Goal: Task Accomplishment & Management: Manage account settings

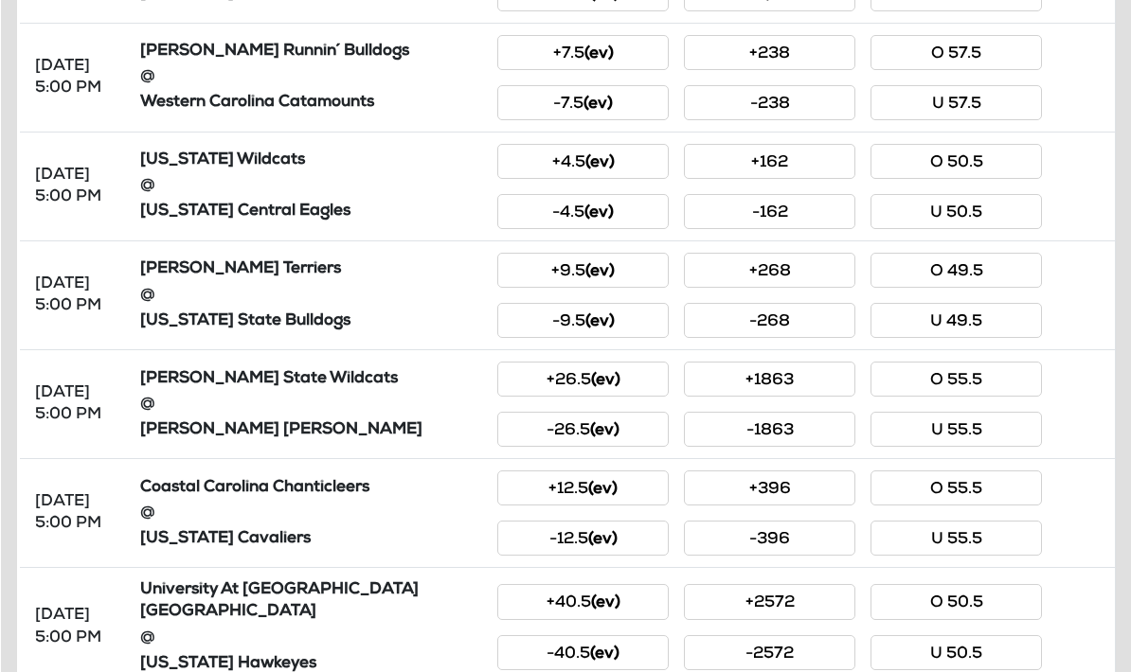
scroll to position [843, 0]
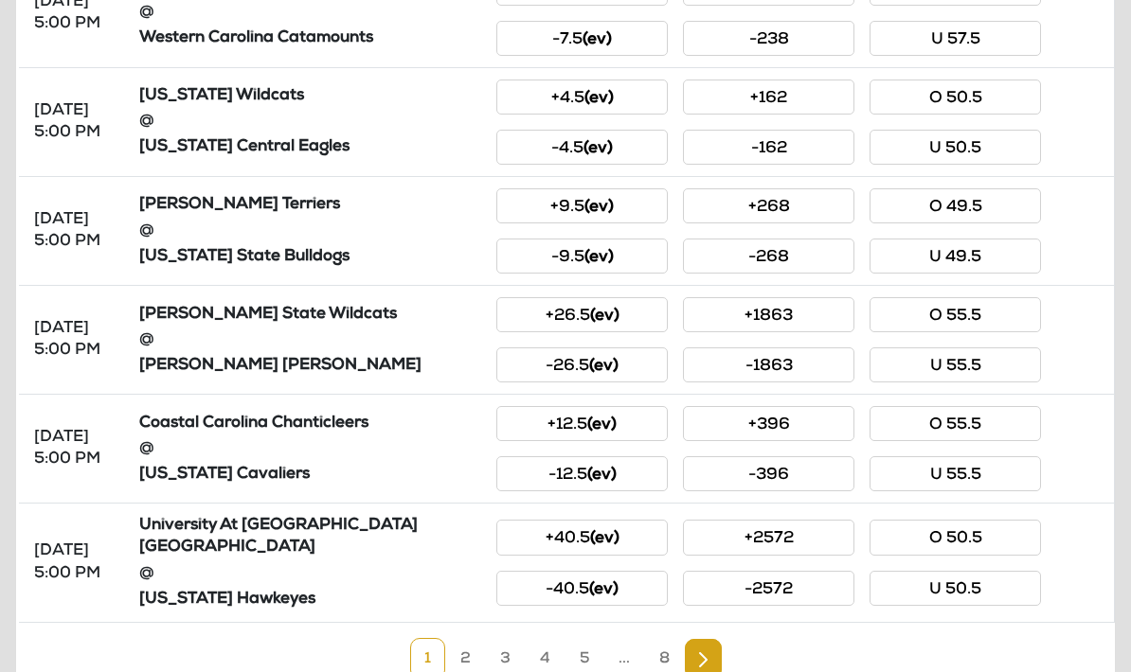
click at [470, 649] on link "2" at bounding box center [465, 659] width 39 height 42
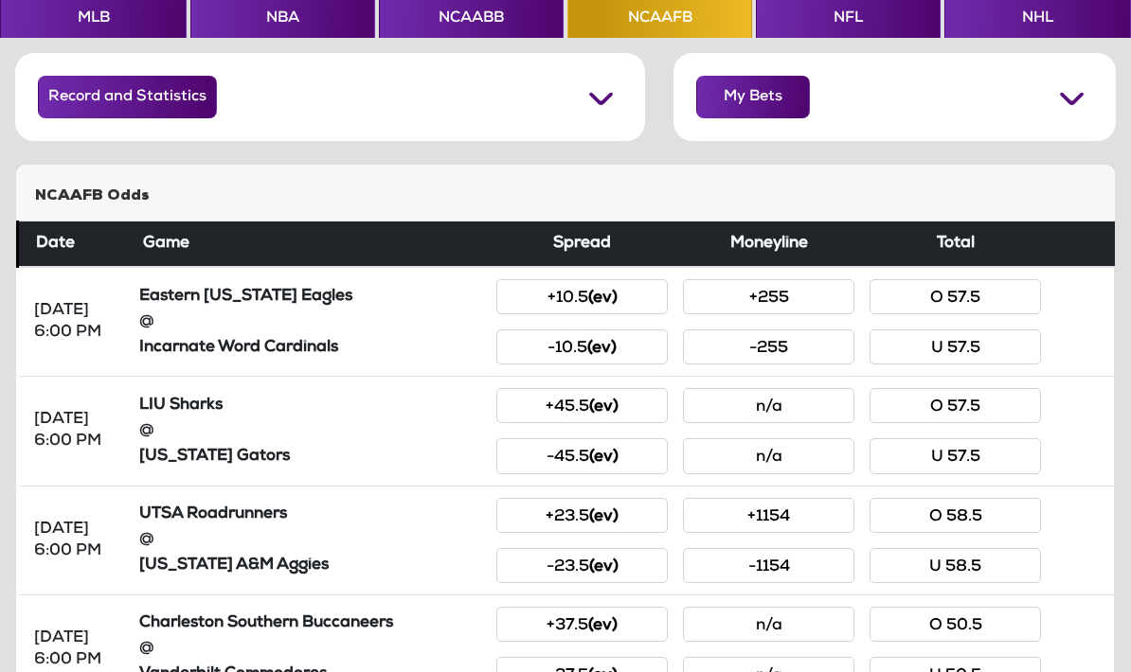
scroll to position [127, 0]
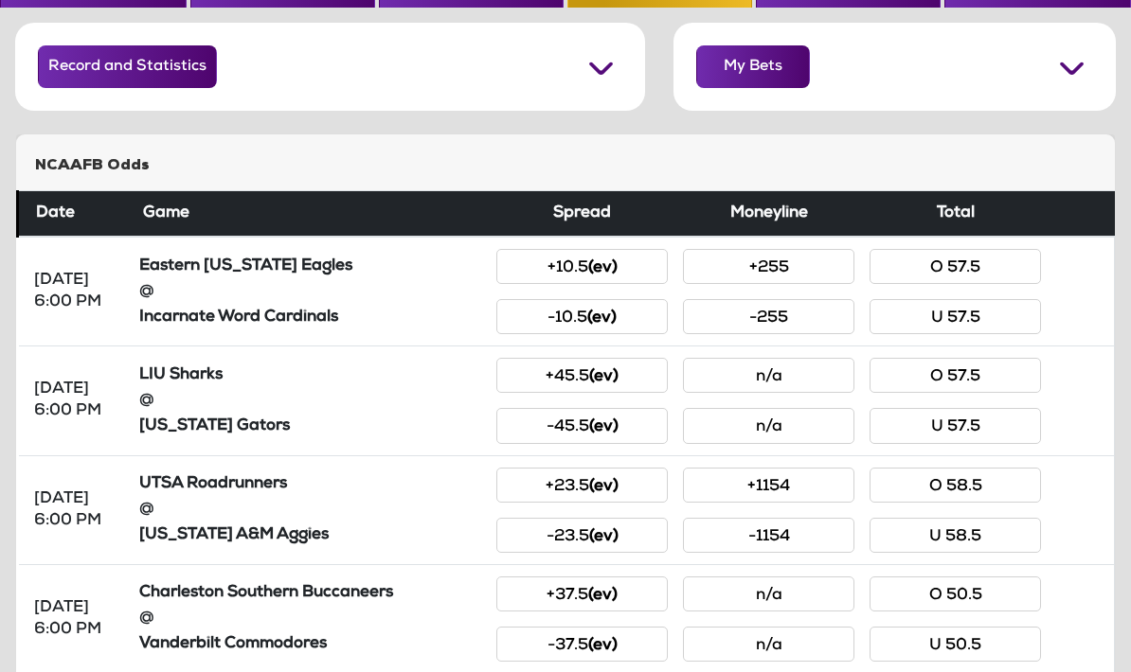
click at [754, 59] on button "My Bets" at bounding box center [753, 67] width 114 height 43
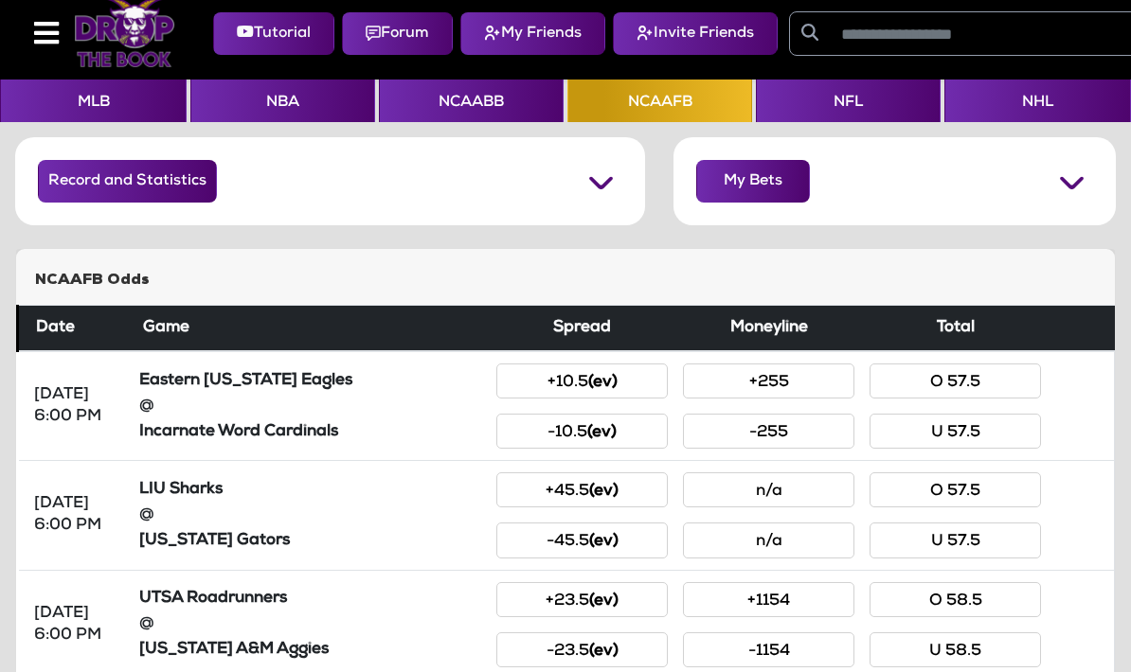
scroll to position [0, 0]
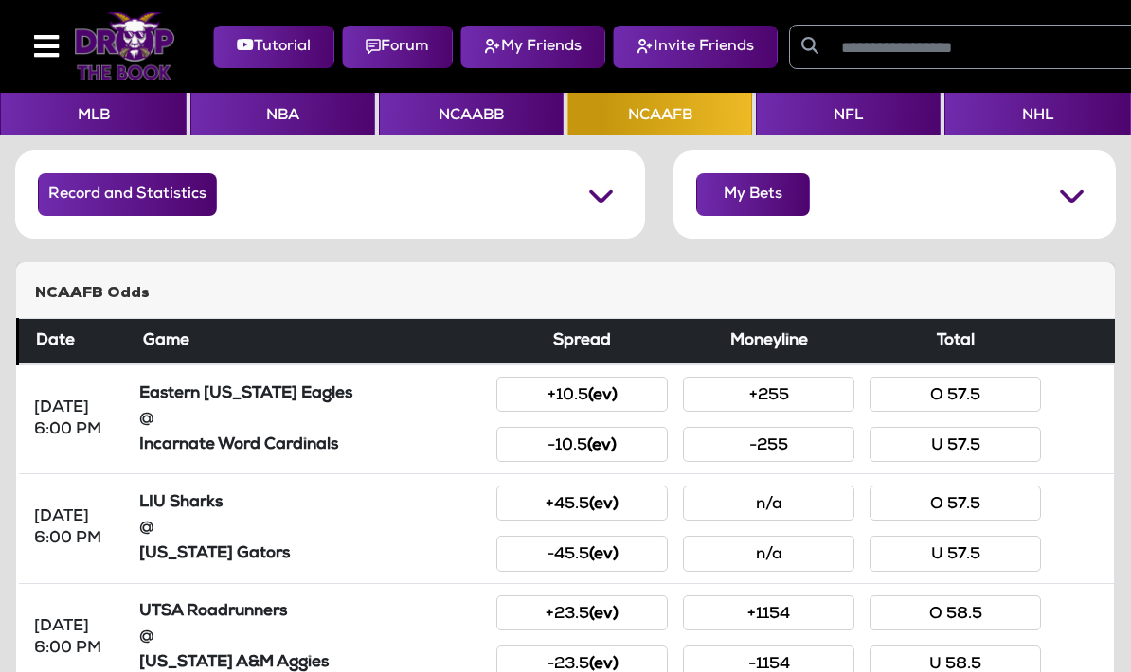
click at [731, 208] on button "My Bets" at bounding box center [753, 194] width 114 height 43
click at [744, 199] on button "My Bets" at bounding box center [753, 194] width 114 height 43
click at [743, 188] on button "My Bets" at bounding box center [753, 194] width 114 height 43
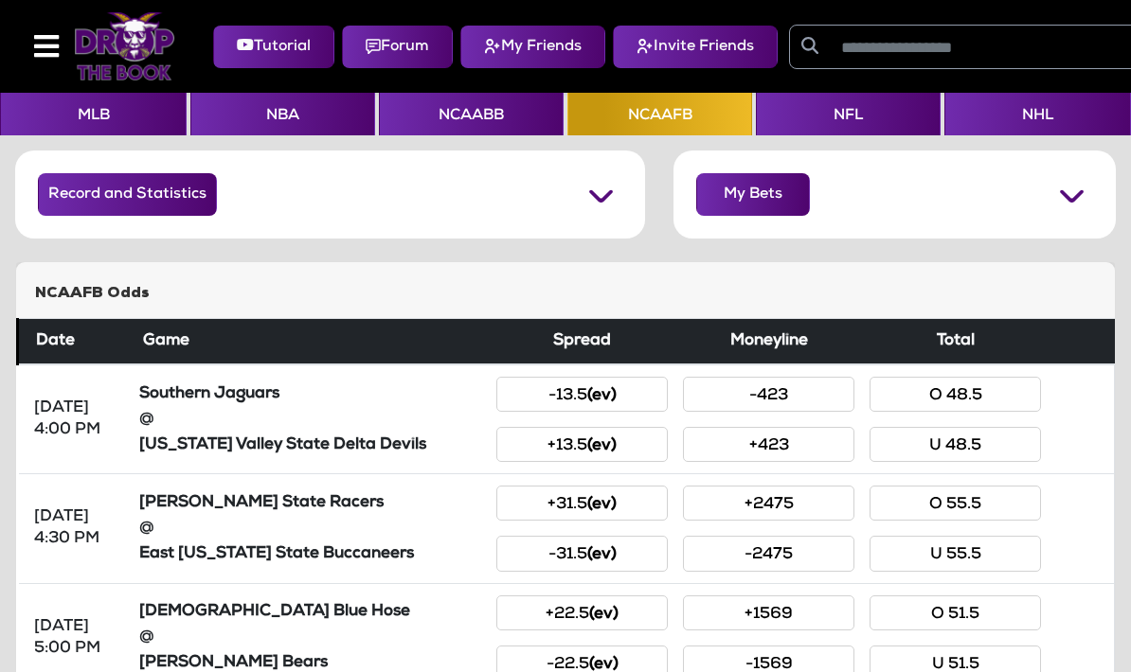
click at [726, 186] on button "My Bets" at bounding box center [753, 194] width 114 height 43
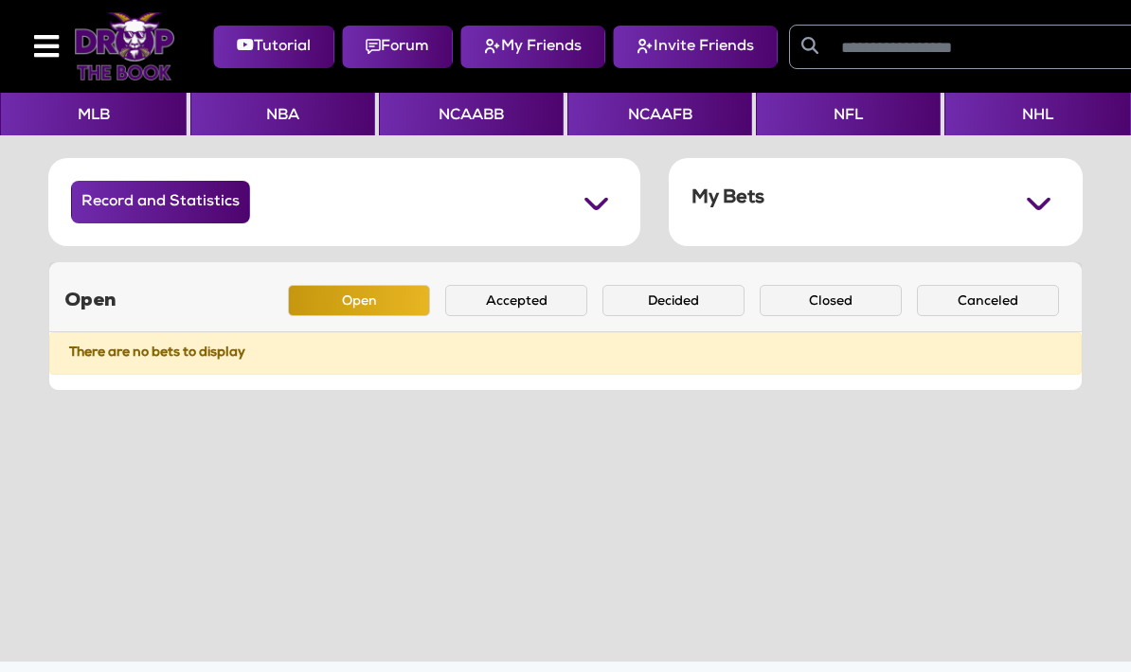
click at [501, 314] on button "Accepted" at bounding box center [516, 300] width 142 height 31
